Goal: Task Accomplishment & Management: Use online tool/utility

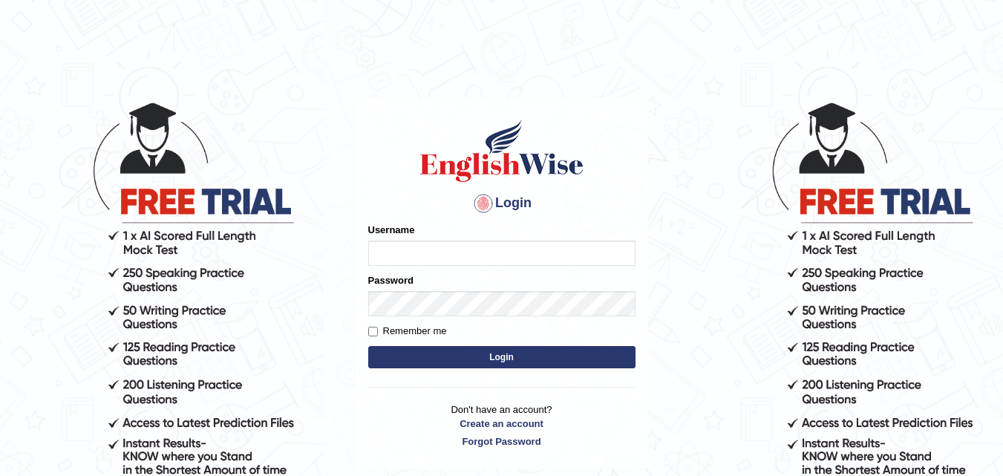
type input "kapoorankit95"
click at [415, 353] on button "Login" at bounding box center [501, 357] width 267 height 22
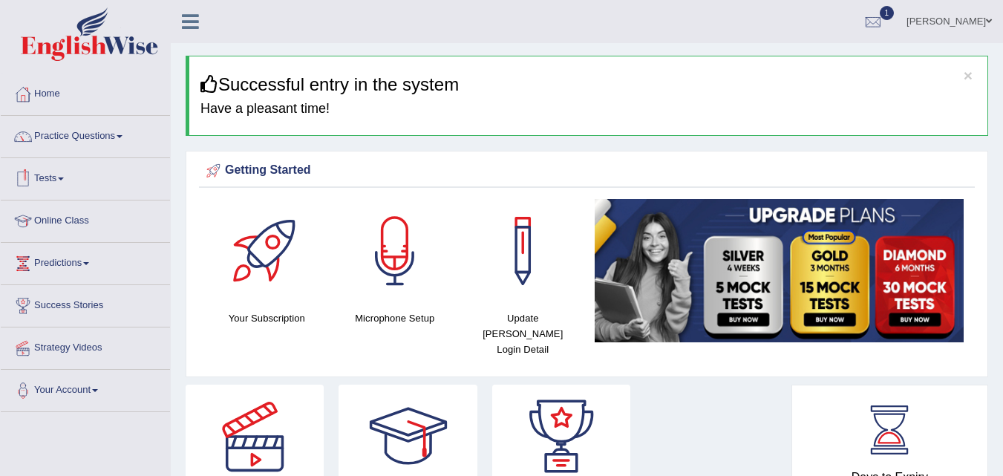
click at [64, 178] on span at bounding box center [61, 178] width 6 height 3
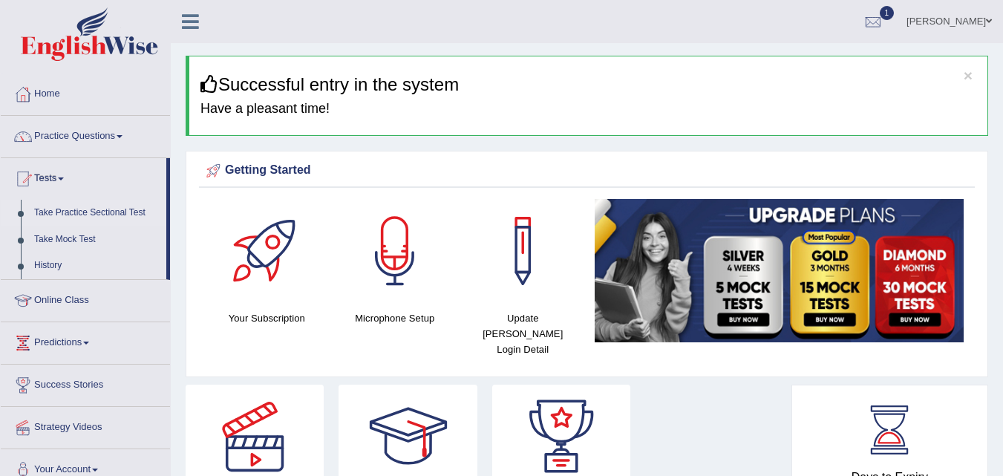
click at [76, 212] on link "Take Practice Sectional Test" at bounding box center [96, 213] width 139 height 27
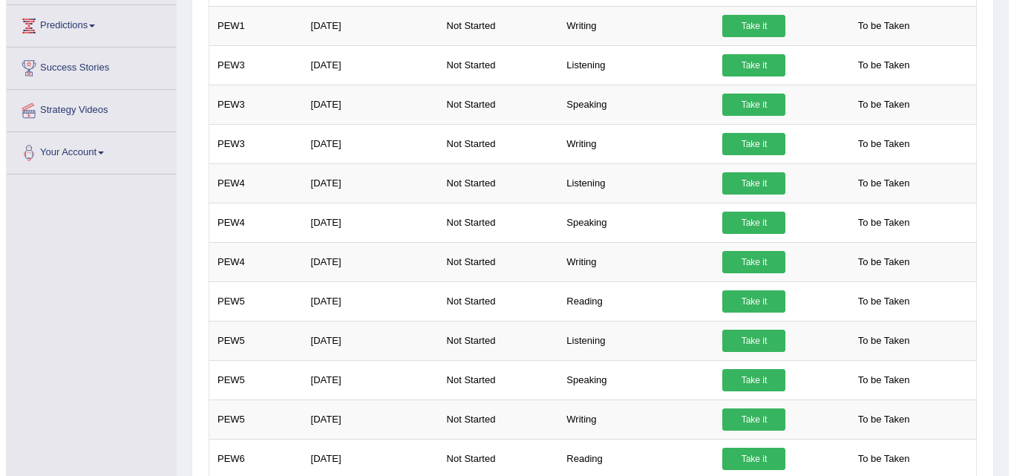
scroll to position [386, 0]
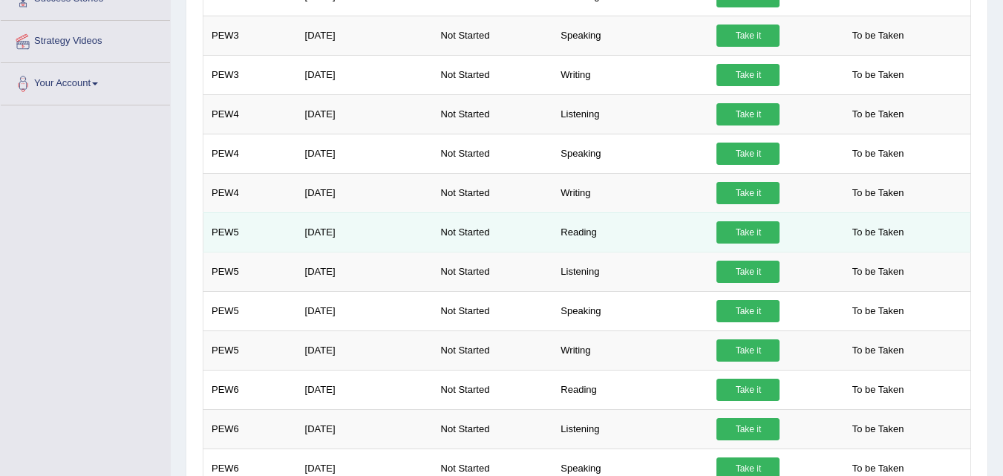
click at [764, 229] on link "Take it" at bounding box center [747, 232] width 63 height 22
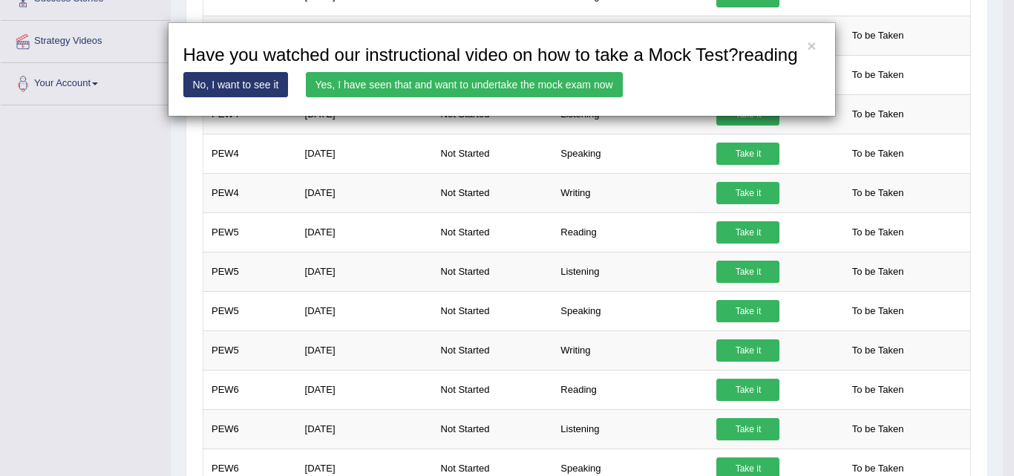
click at [379, 86] on link "Yes, I have seen that and want to undertake the mock exam now" at bounding box center [464, 84] width 317 height 25
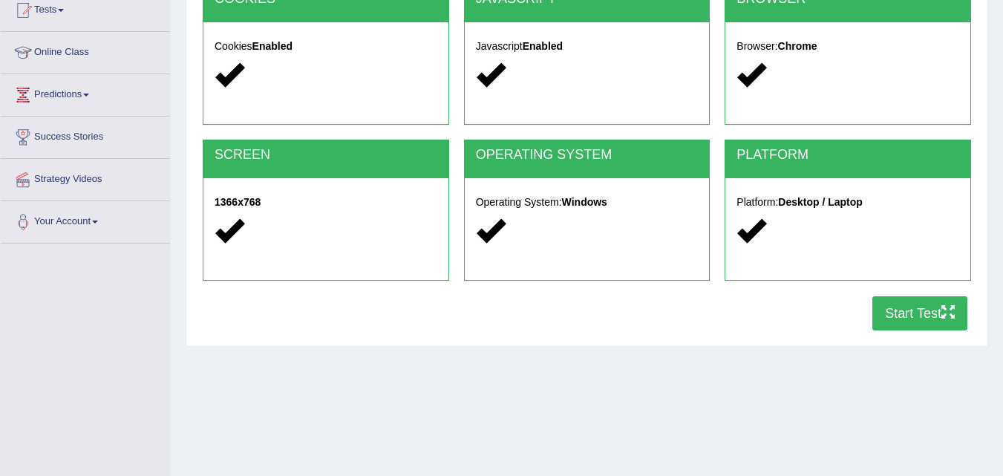
scroll to position [208, 0]
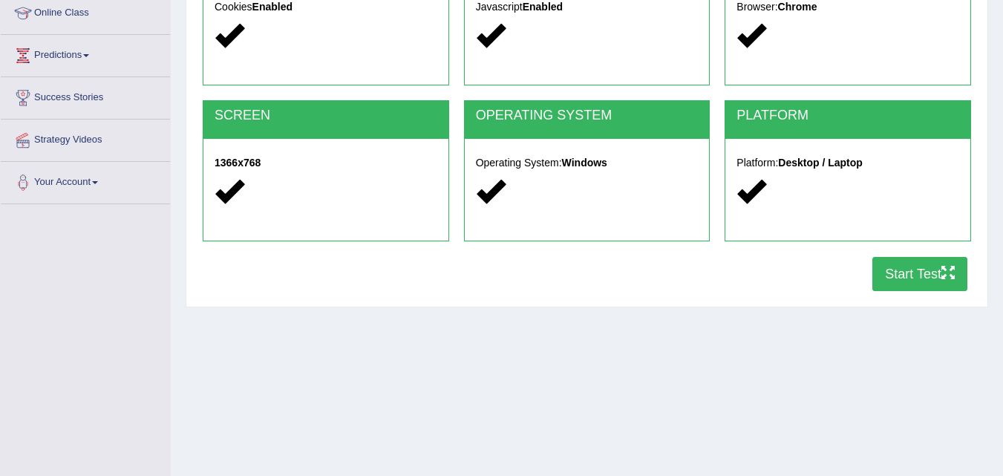
click at [913, 276] on button "Start Test" at bounding box center [919, 274] width 95 height 34
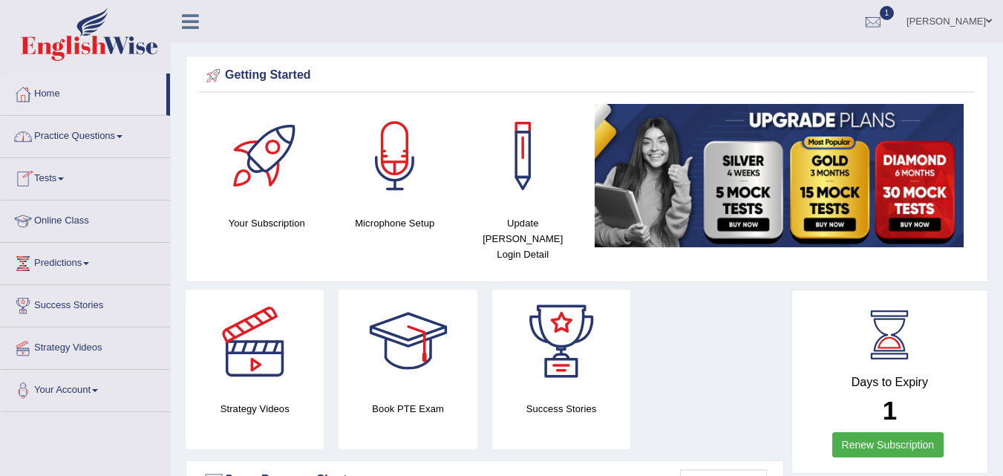
click at [57, 181] on link "Tests" at bounding box center [85, 176] width 169 height 37
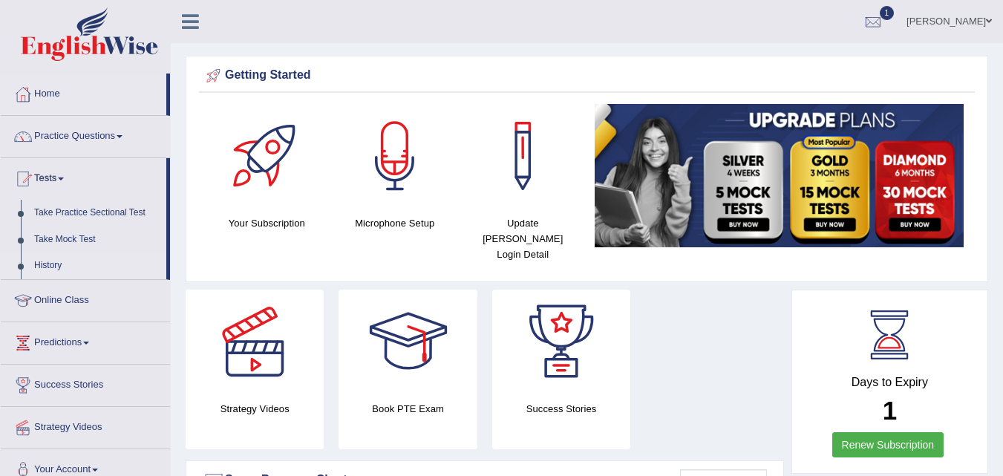
click at [57, 265] on link "History" at bounding box center [96, 265] width 139 height 27
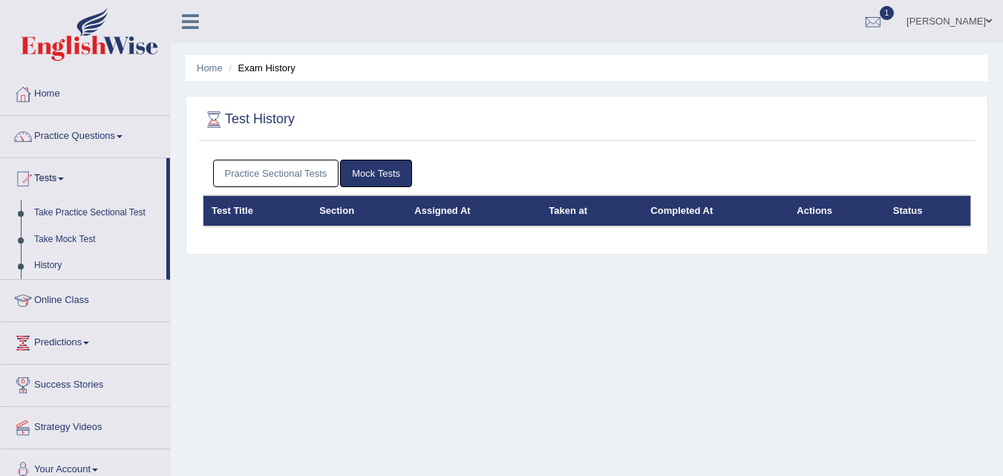
click at [255, 168] on link "Practice Sectional Tests" at bounding box center [276, 173] width 126 height 27
